Goal: Navigation & Orientation: Find specific page/section

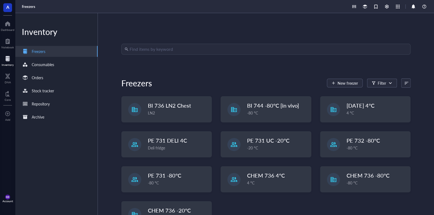
drag, startPoint x: 4, startPoint y: 57, endPoint x: 286, endPoint y: 5, distance: 287.6
click at [4, 58] on div at bounding box center [8, 58] width 12 height 9
